Goal: Task Accomplishment & Management: Manage account settings

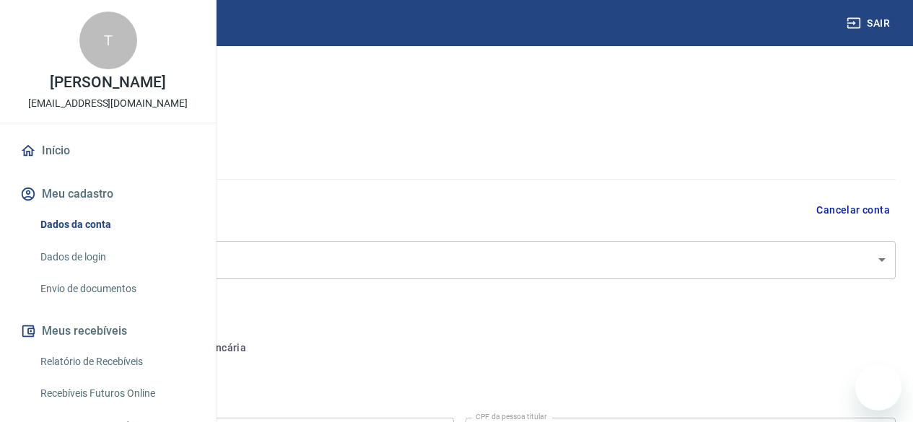
select select "SP"
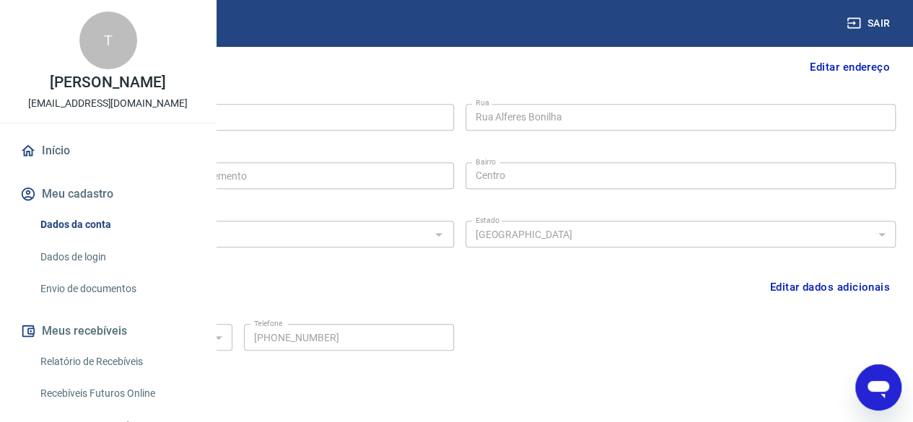
scroll to position [648, 0]
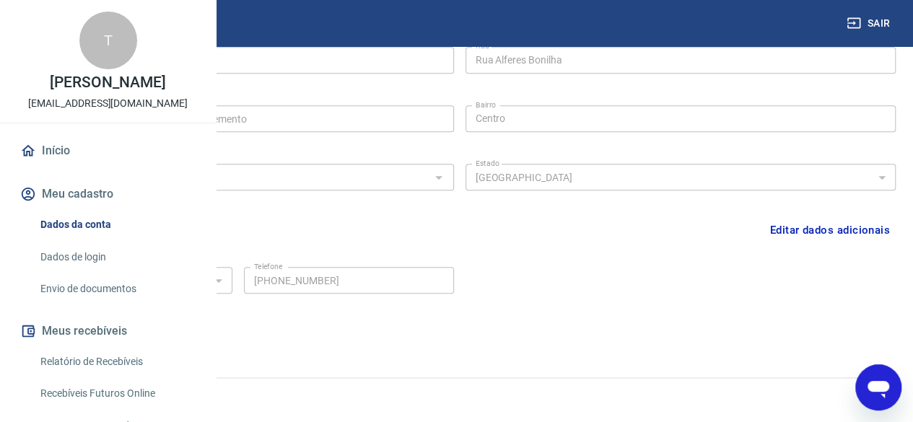
click at [791, 233] on button "Editar dados adicionais" at bounding box center [830, 230] width 132 height 27
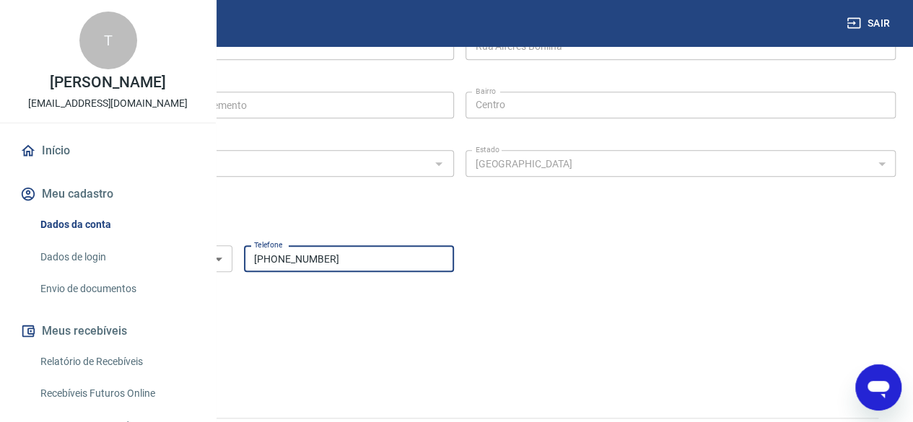
drag, startPoint x: 499, startPoint y: 268, endPoint x: 433, endPoint y: 270, distance: 66.4
click at [433, 270] on input "(11) 94994-9357" at bounding box center [348, 258] width 209 height 27
type input "(11) 99688-8932"
click at [699, 281] on div "Tipo de telefone Residencial Comercial Tipo de telefone Telefone (11) 99688-893…" at bounding box center [459, 269] width 873 height 58
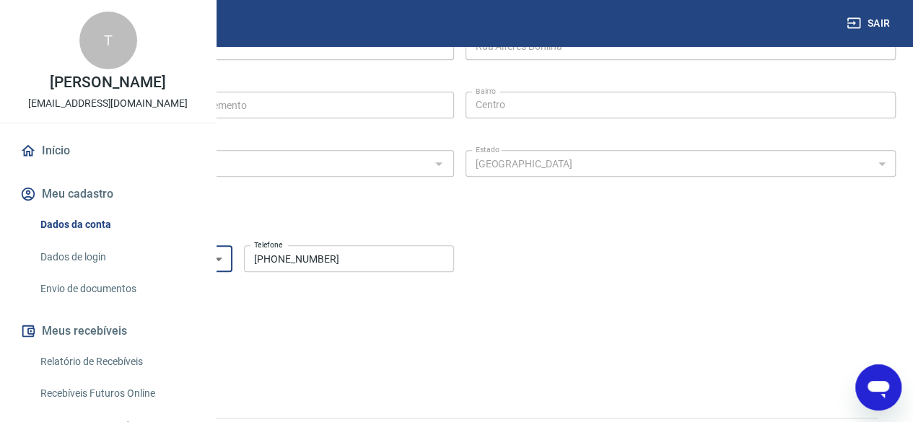
click at [232, 271] on select "Residencial Comercial" at bounding box center [127, 258] width 209 height 27
select select "business"
click at [232, 259] on select "Residencial Comercial" at bounding box center [127, 258] width 209 height 27
click at [478, 325] on form "Tipo de telefone Residencial Comercial Tipo de telefone Telefone (11) 99688-893…" at bounding box center [459, 312] width 873 height 144
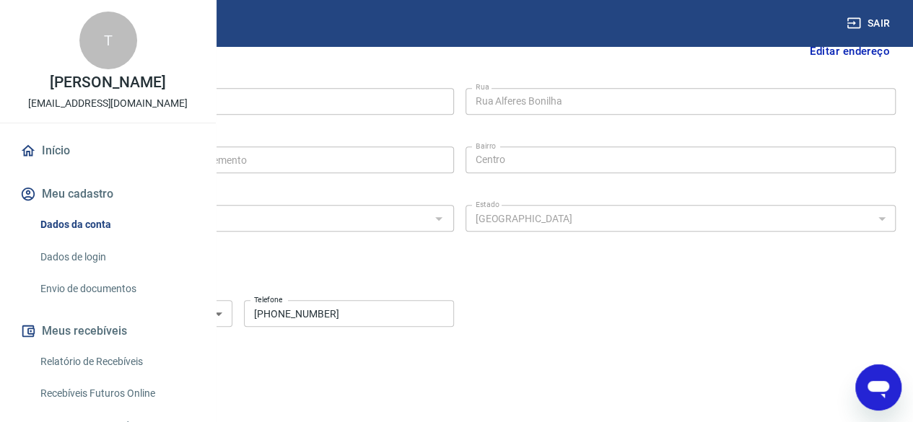
scroll to position [558, 0]
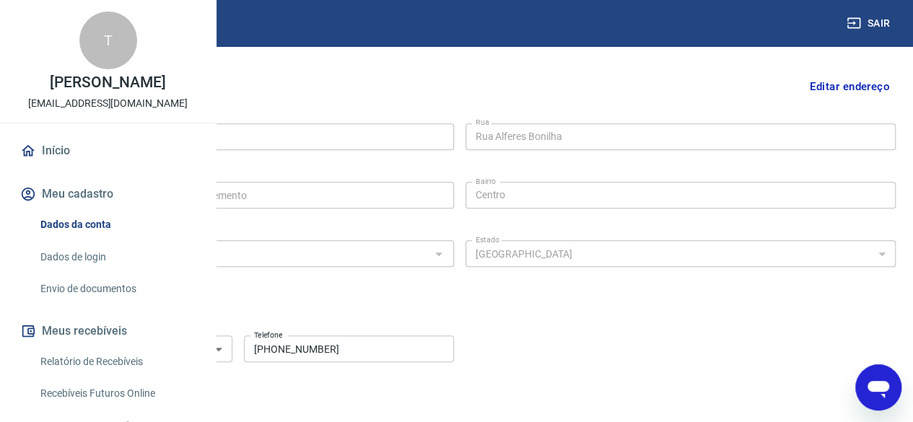
click at [232, 362] on select "Residencial Comercial" at bounding box center [127, 349] width 209 height 27
click at [388, 313] on div "Dados adicionais Editar dados adicionais" at bounding box center [459, 302] width 873 height 19
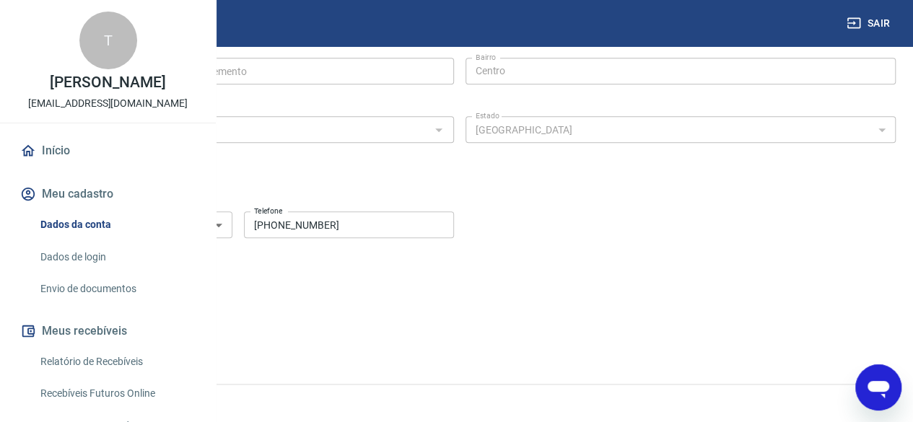
scroll to position [702, 0]
click at [78, 307] on button "Salvar" at bounding box center [50, 311] width 55 height 27
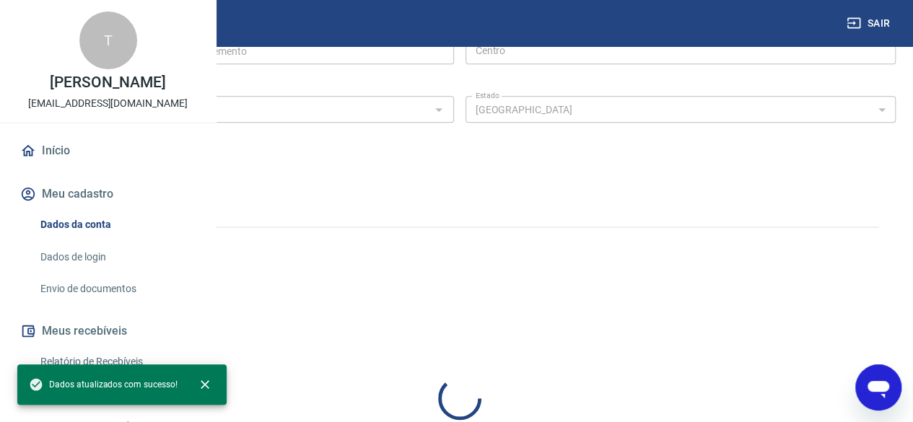
select select "business"
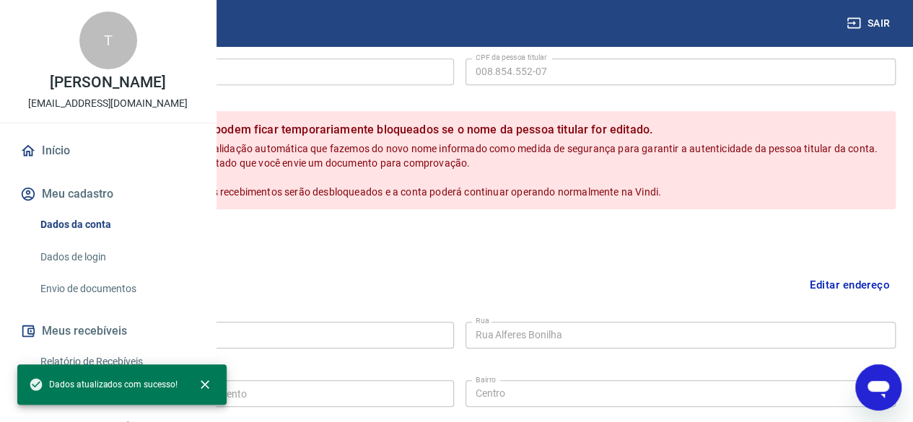
scroll to position [287, 0]
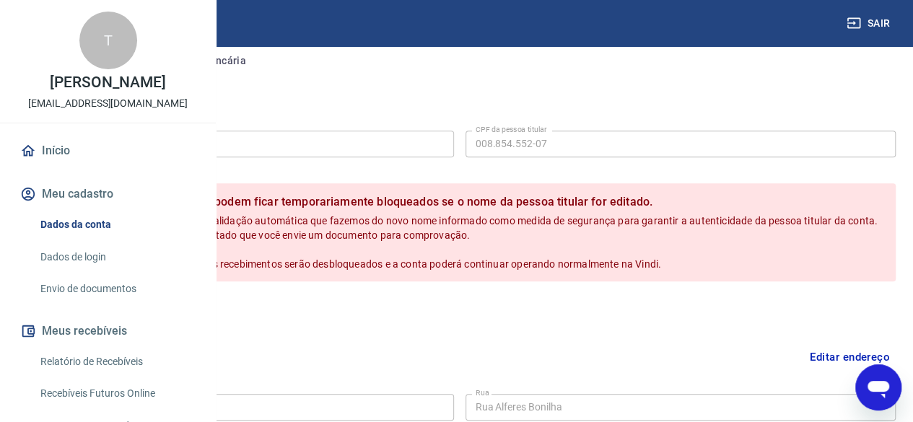
click at [158, 326] on button "Cancelar" at bounding box center [123, 312] width 69 height 27
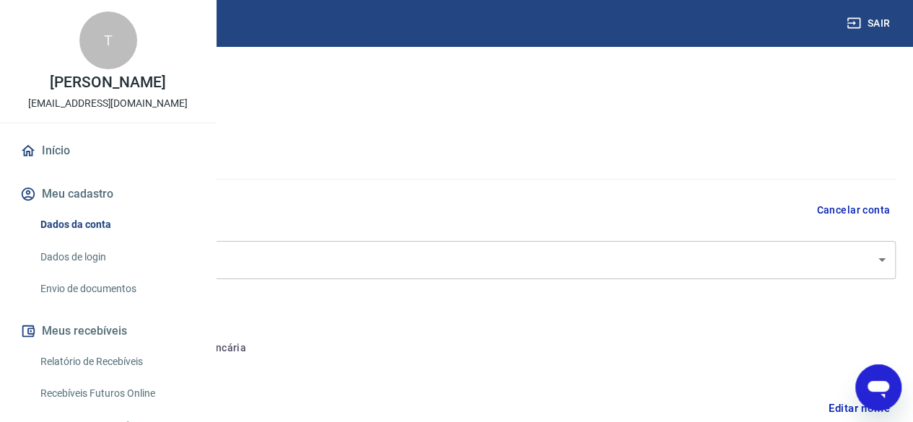
scroll to position [0, 0]
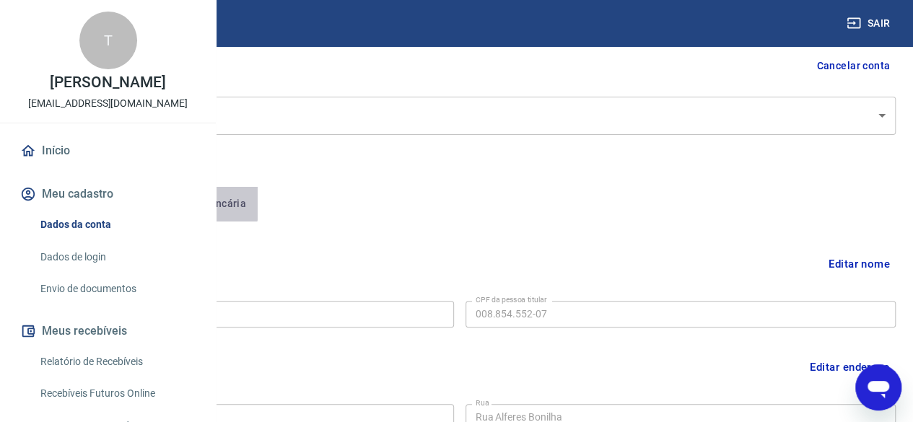
click at [258, 202] on button "Conta bancária" at bounding box center [198, 204] width 121 height 35
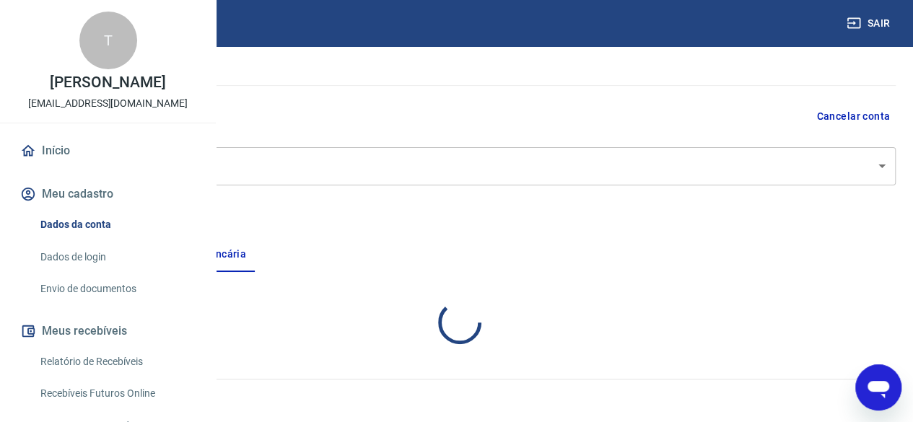
select select "1"
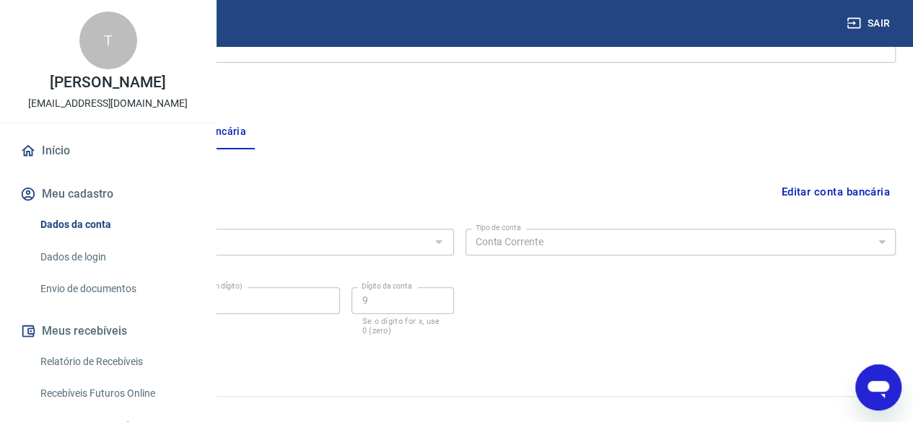
scroll to position [234, 0]
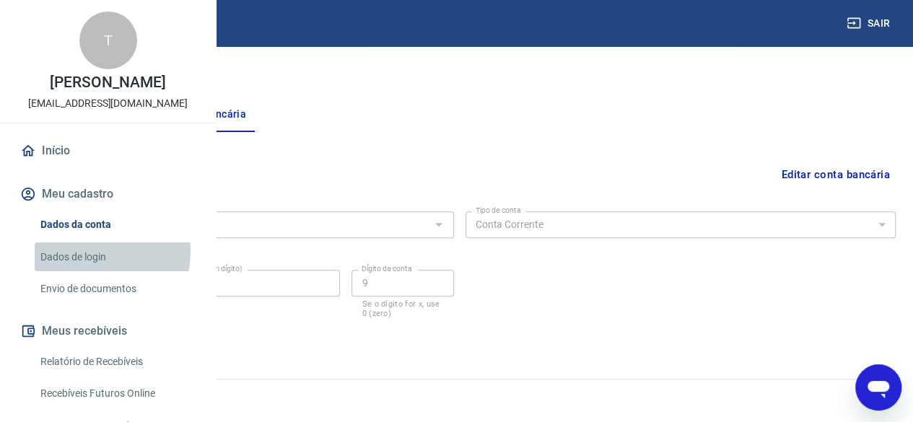
click at [78, 272] on link "Dados de login" at bounding box center [117, 257] width 164 height 30
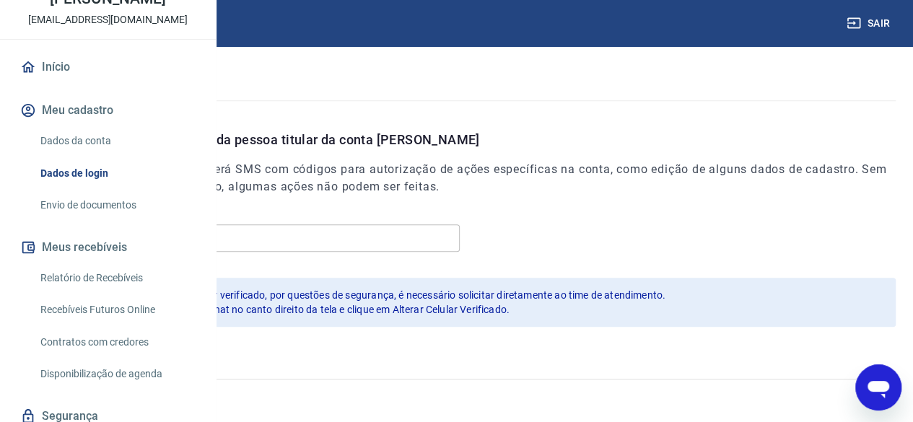
scroll to position [38, 0]
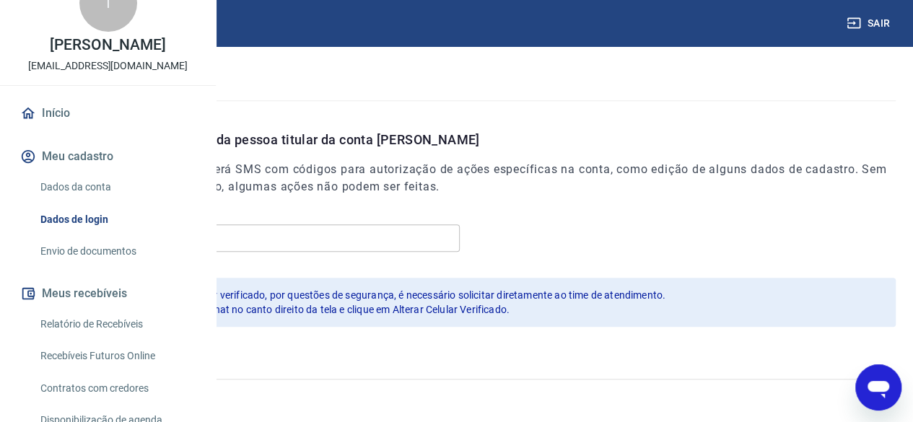
click at [101, 266] on link "Envio de documentos" at bounding box center [117, 252] width 164 height 30
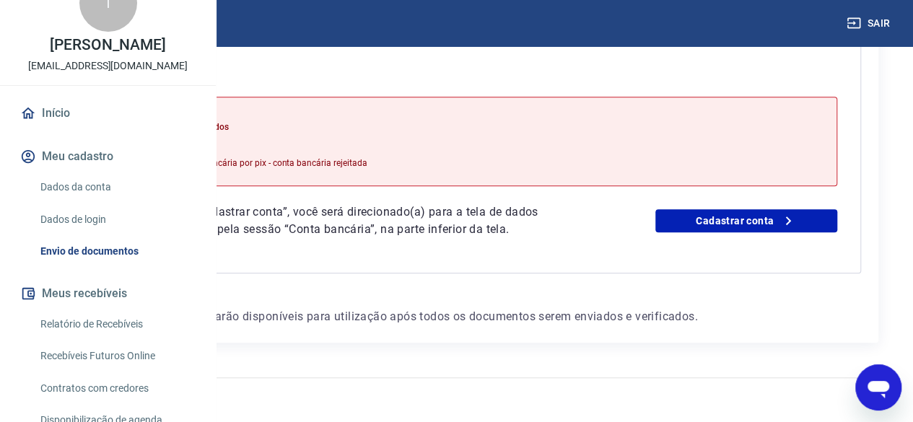
scroll to position [327, 0]
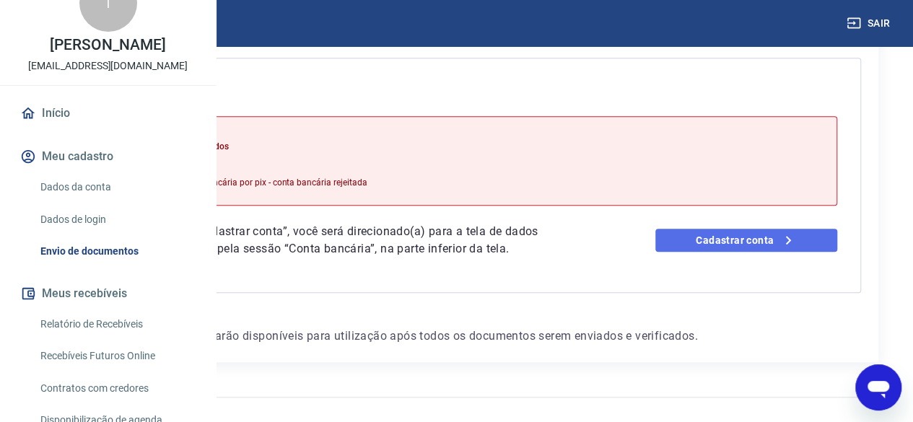
click at [751, 252] on link "Cadastrar conta" at bounding box center [746, 240] width 182 height 23
